Goal: Use online tool/utility: Utilize a website feature to perform a specific function

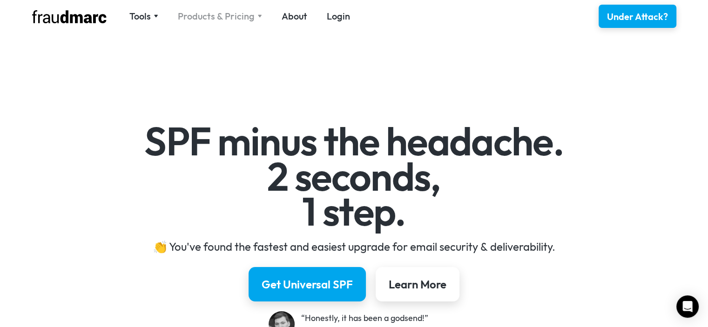
click at [258, 18] on img at bounding box center [259, 15] width 5 height 3
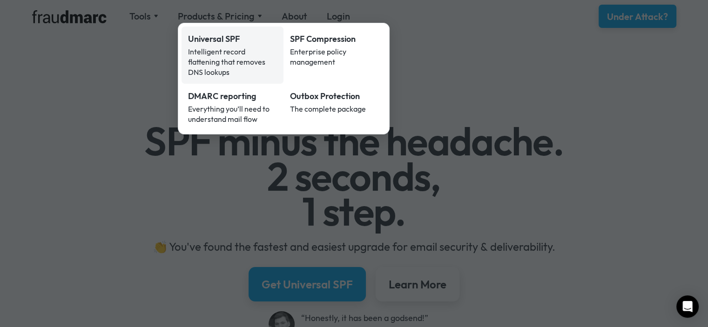
click at [248, 49] on div "Intelligent record flattening that removes DNS lookups" at bounding box center [232, 62] width 89 height 31
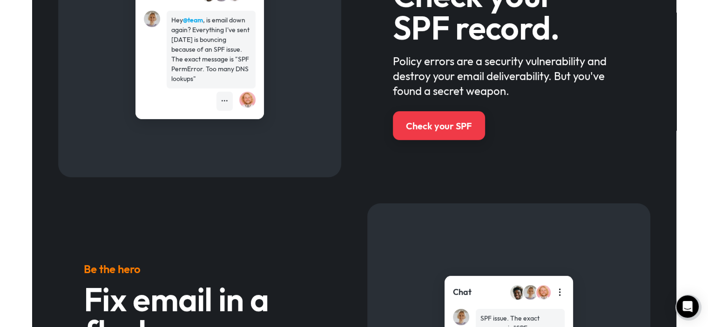
scroll to position [512, 0]
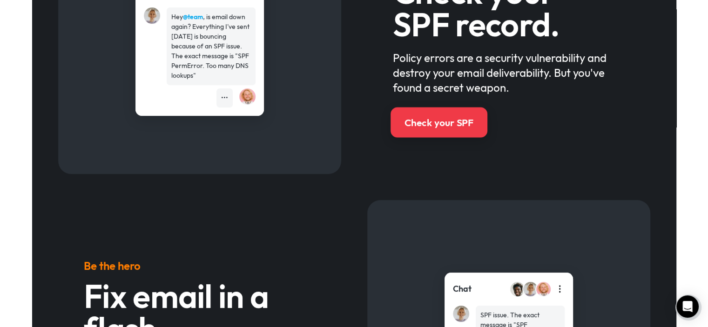
click at [424, 119] on div "Check your SPF" at bounding box center [438, 122] width 69 height 13
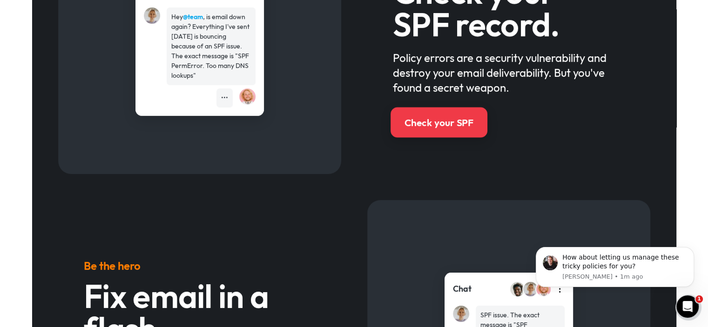
scroll to position [0, 0]
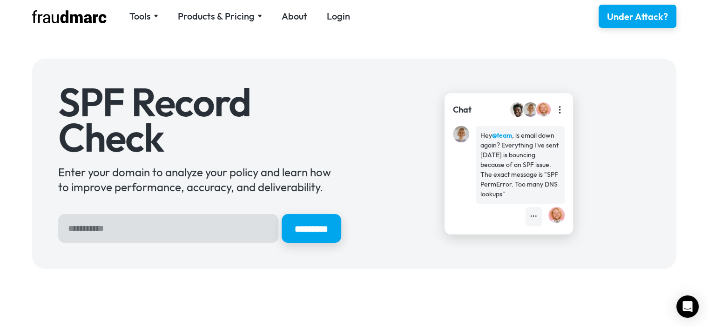
click at [110, 229] on input "Hero Sign Up Form" at bounding box center [168, 228] width 220 height 29
type input "**********"
click at [330, 221] on input "*********" at bounding box center [311, 229] width 62 height 30
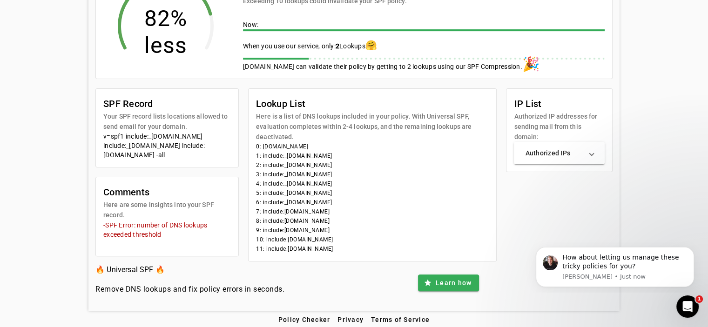
scroll to position [205, 0]
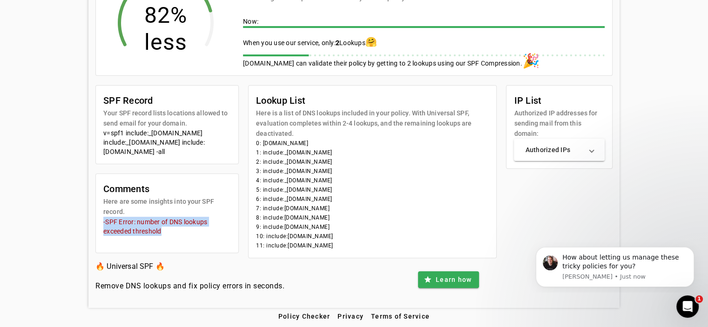
drag, startPoint x: 136, startPoint y: 224, endPoint x: 142, endPoint y: 231, distance: 9.2
click at [96, 217] on mat-card-content "-SPF Error: number of DNS lookups exceeded threshold" at bounding box center [167, 235] width 142 height 36
click at [162, 232] on div "-SPF Error: number of DNS lookups exceeded threshold" at bounding box center [167, 231] width 128 height 28
click at [452, 279] on span "Learn how" at bounding box center [454, 279] width 36 height 9
